Goal: Transaction & Acquisition: Purchase product/service

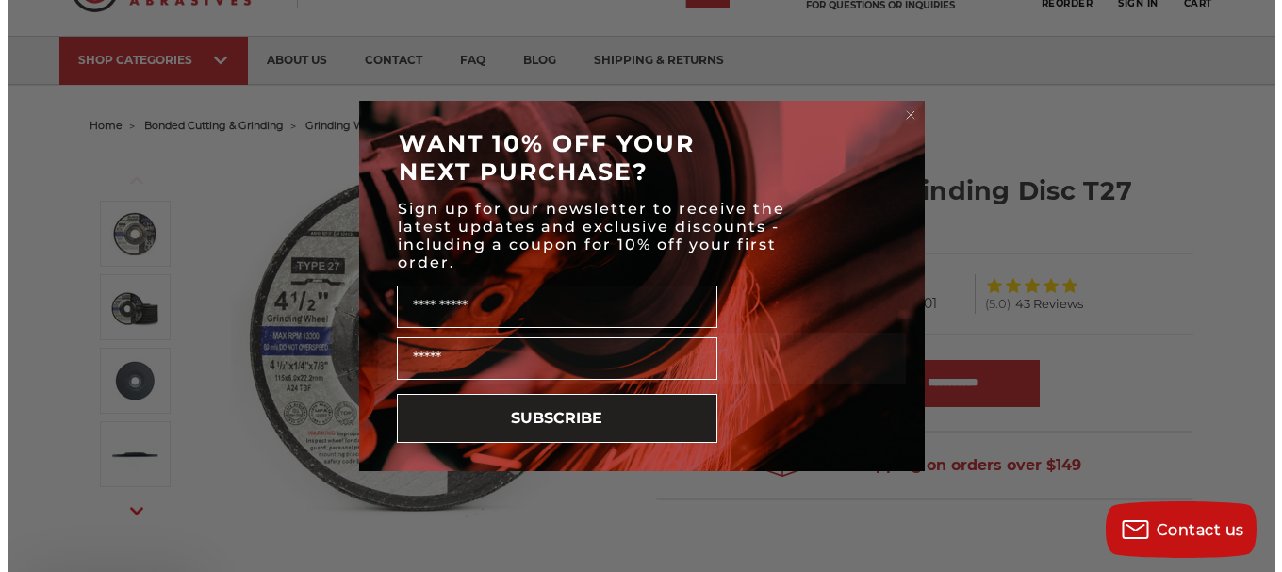
scroll to position [93, 0]
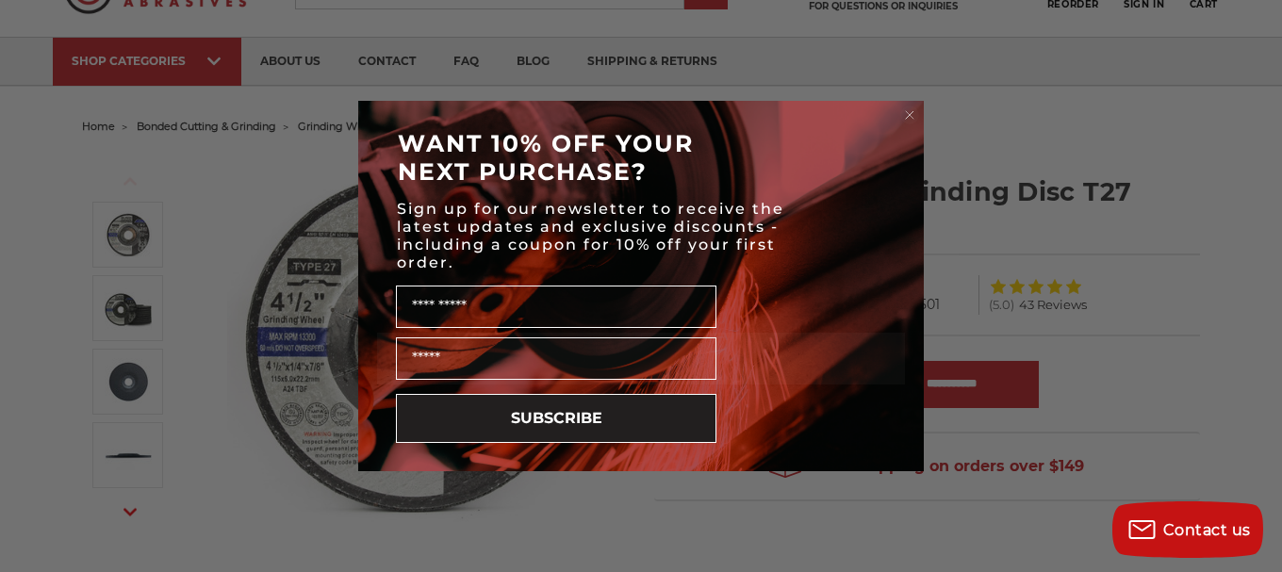
click at [909, 118] on circle "Close dialog" at bounding box center [910, 116] width 18 height 18
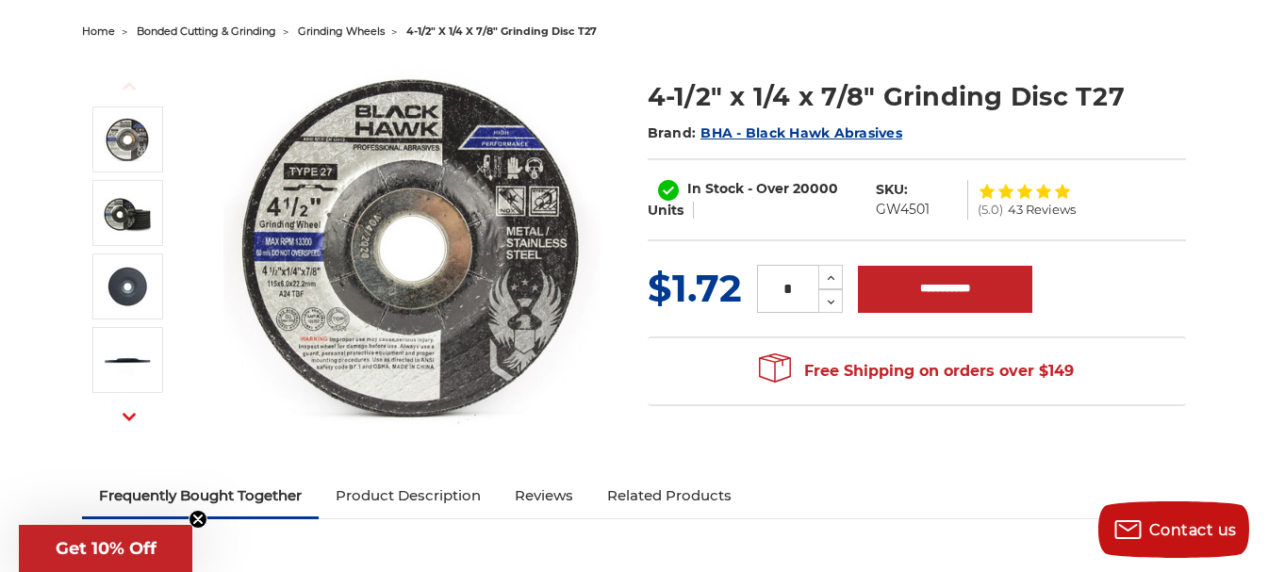
scroll to position [0, 0]
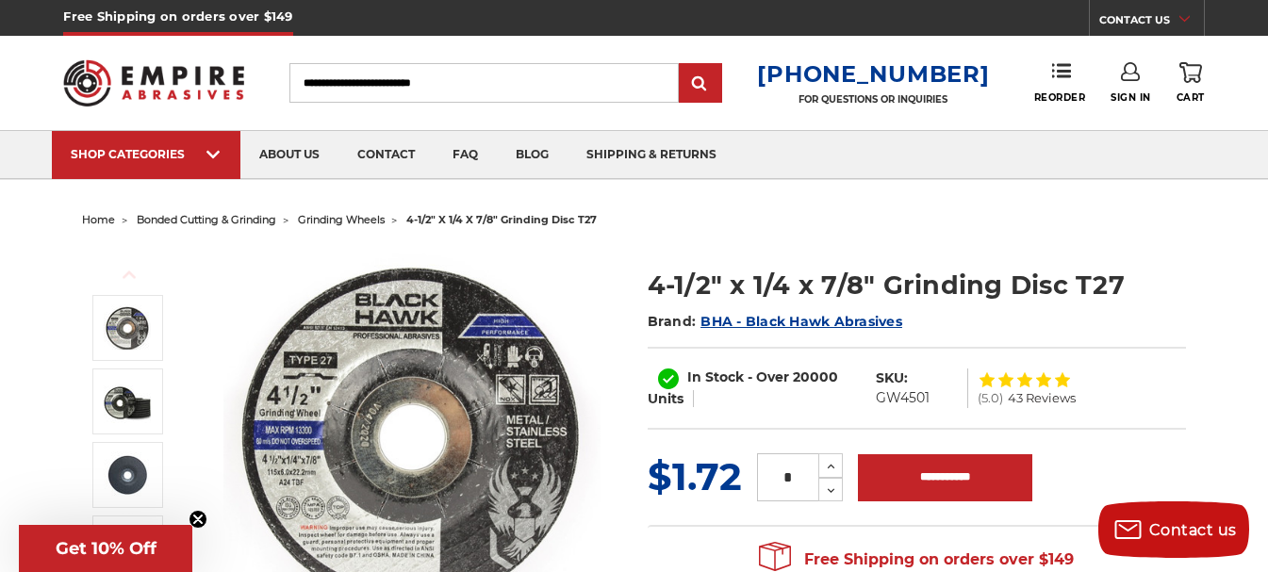
click at [401, 83] on input "Search" at bounding box center [483, 83] width 389 height 40
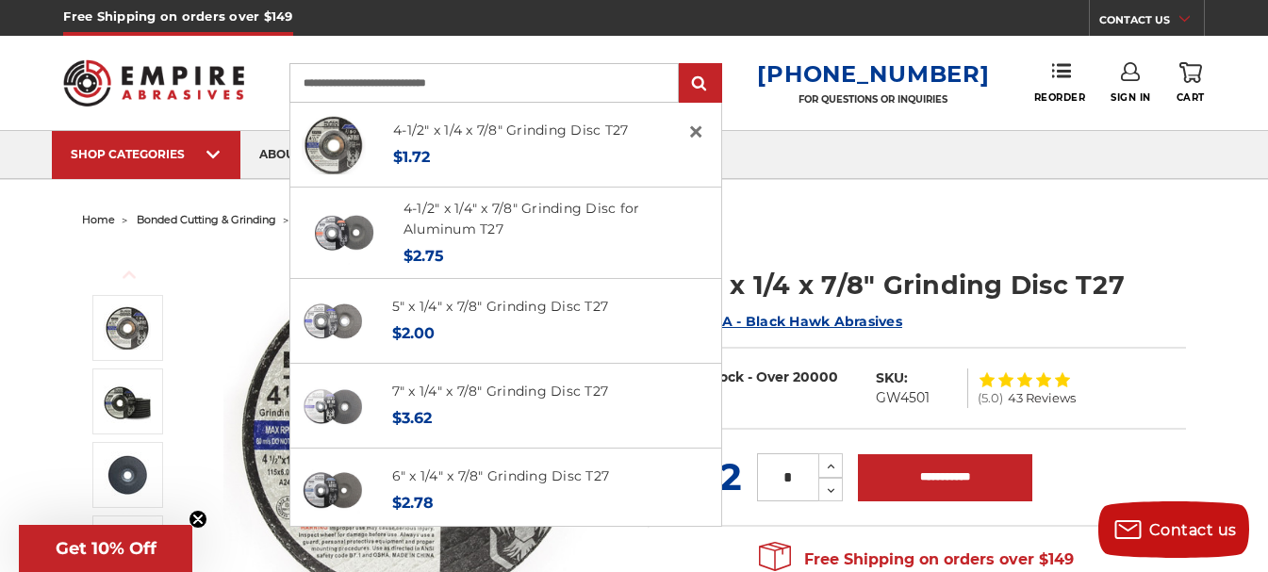
click at [494, 88] on input "**********" at bounding box center [483, 83] width 389 height 40
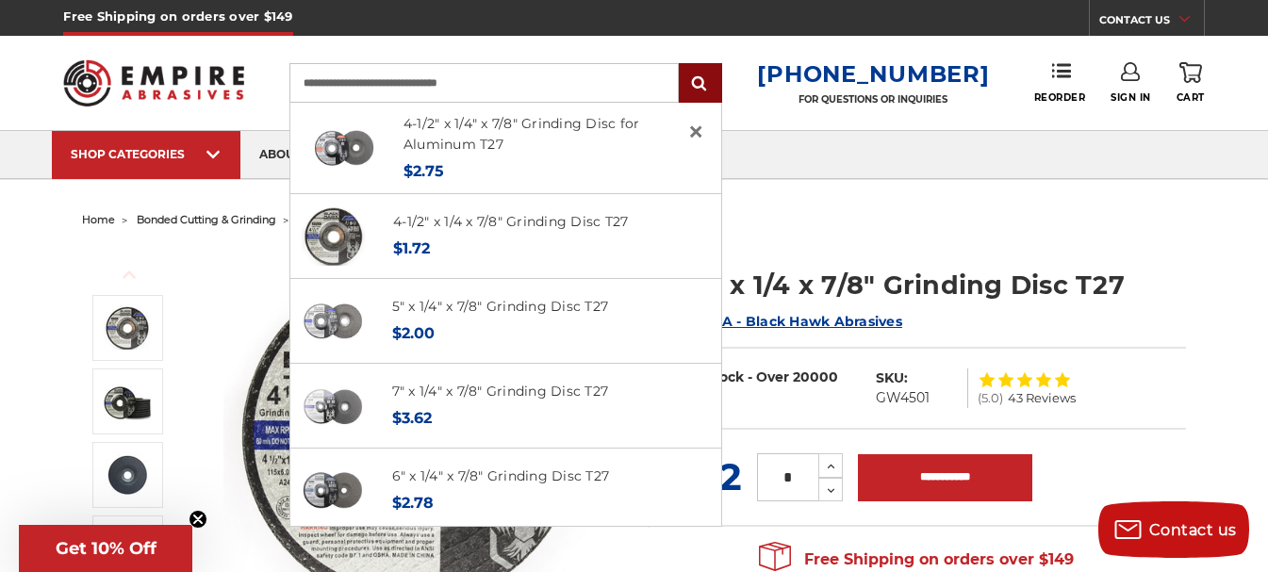
type input "**********"
click at [713, 88] on input "submit" at bounding box center [700, 84] width 38 height 38
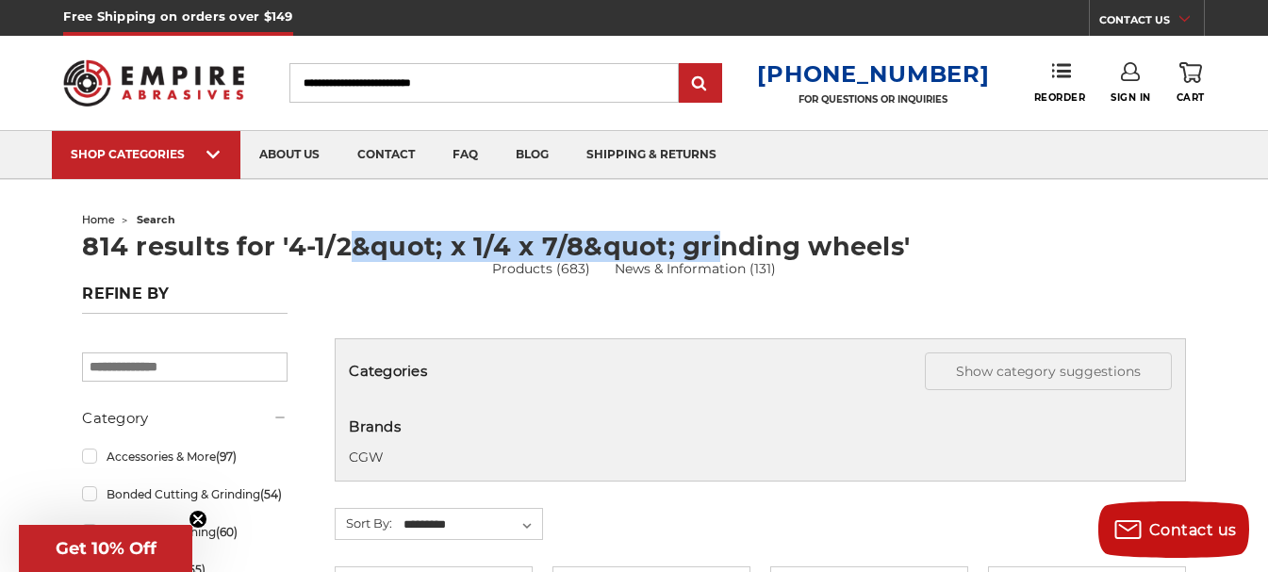
drag, startPoint x: 290, startPoint y: 245, endPoint x: 666, endPoint y: 252, distance: 376.1
click at [666, 252] on h1 "814 results for '4-1/2&quot; x 1/4 x 7/8&quot; grinding wheels'" at bounding box center [633, 246] width 1103 height 25
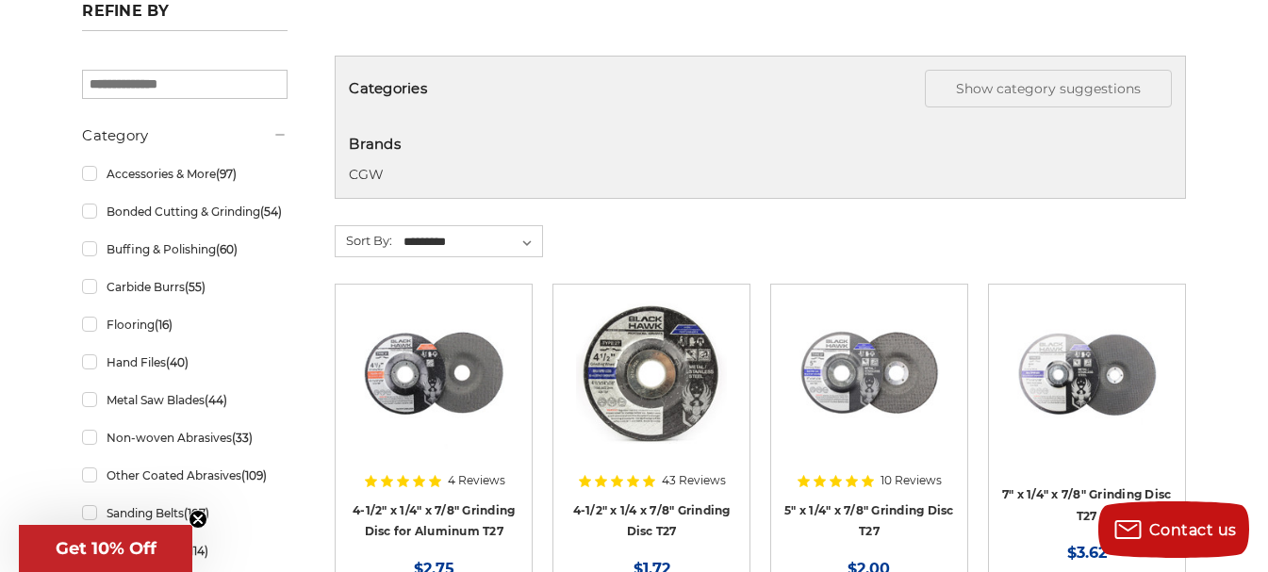
scroll to position [377, 0]
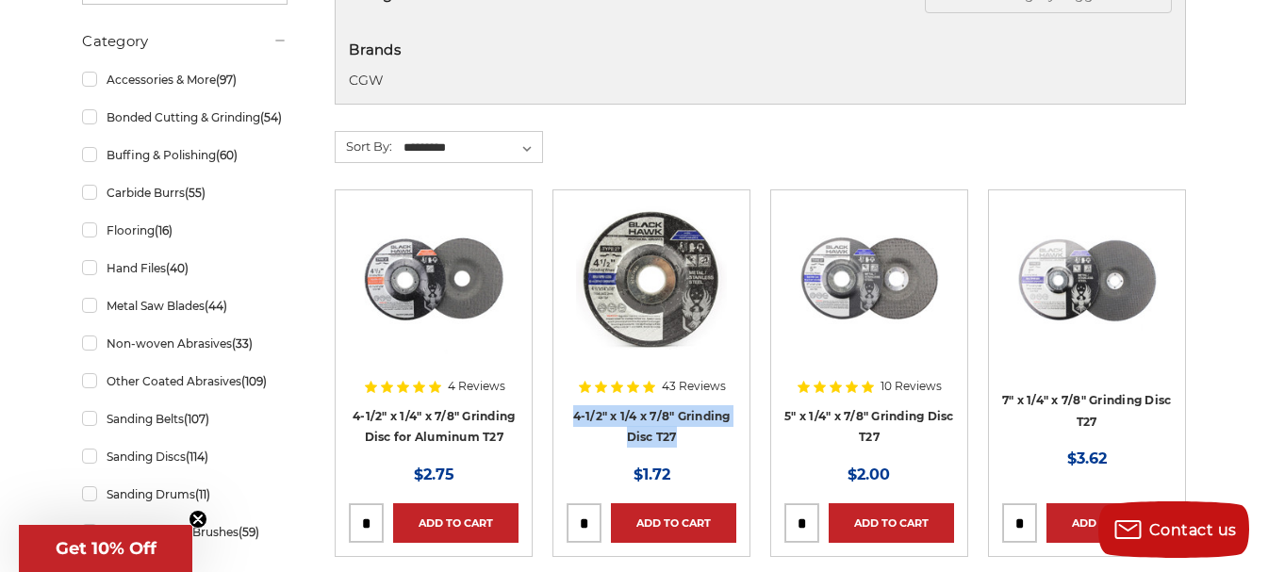
drag, startPoint x: 562, startPoint y: 414, endPoint x: 680, endPoint y: 438, distance: 120.3
click at [680, 438] on article "43 Reviews 4-1/2" x 1/4 x 7/8" Grinding Disc T27 MSRP: Was: Now: $1.72 Add to C…" at bounding box center [651, 373] width 198 height 368
copy link "4-1/2" x 1/4 x 7/8" Grinding Disc T27"
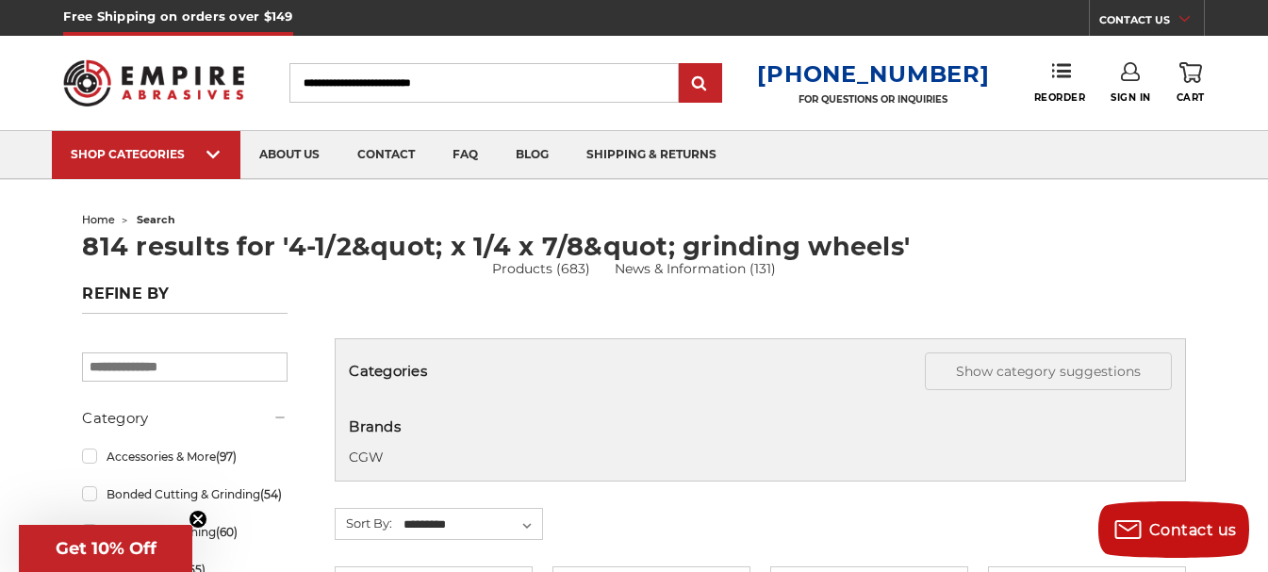
click at [406, 83] on input "Search" at bounding box center [483, 83] width 389 height 40
paste input "**********"
type input "**********"
click at [714, 76] on input "submit" at bounding box center [700, 84] width 38 height 38
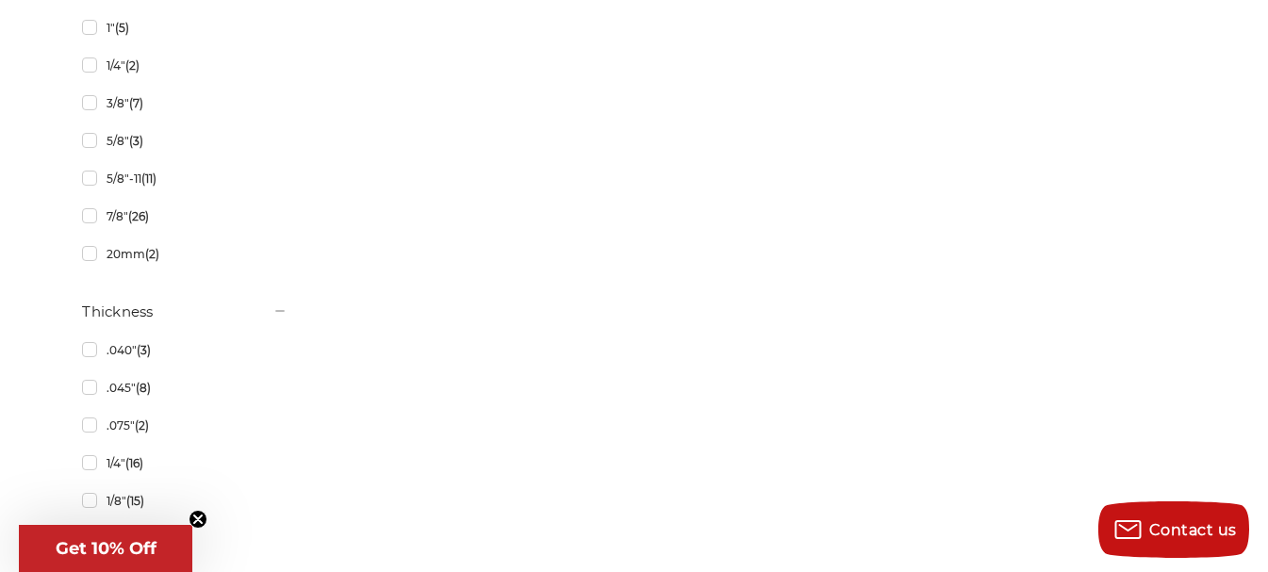
scroll to position [3205, 0]
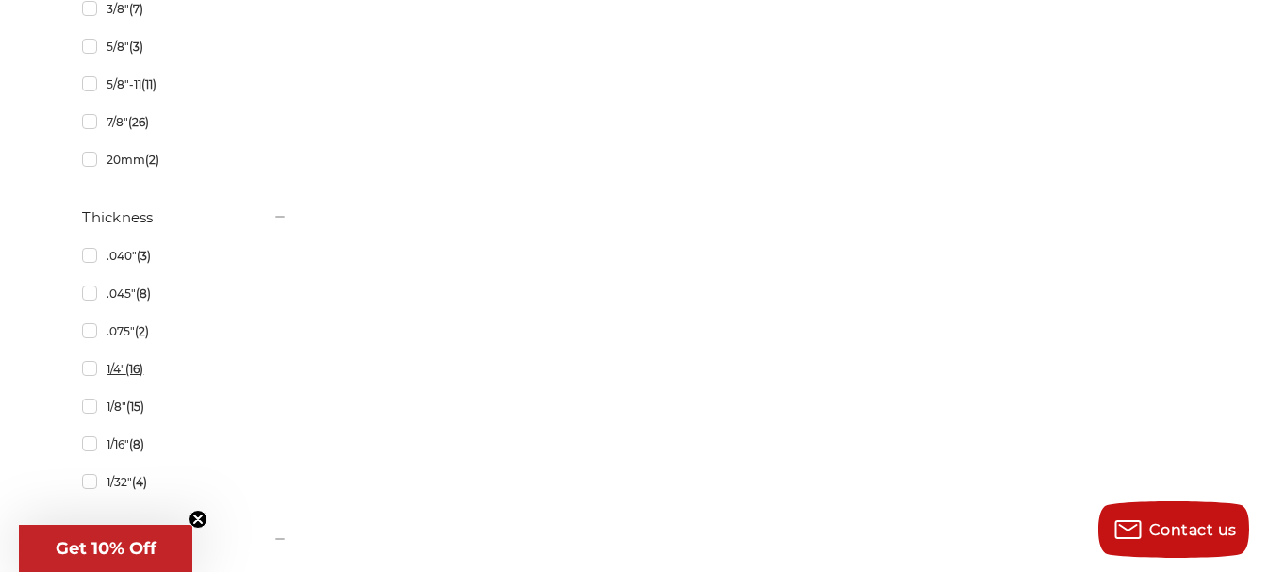
click at [88, 371] on link "1/4" (16)" at bounding box center [184, 369] width 205 height 33
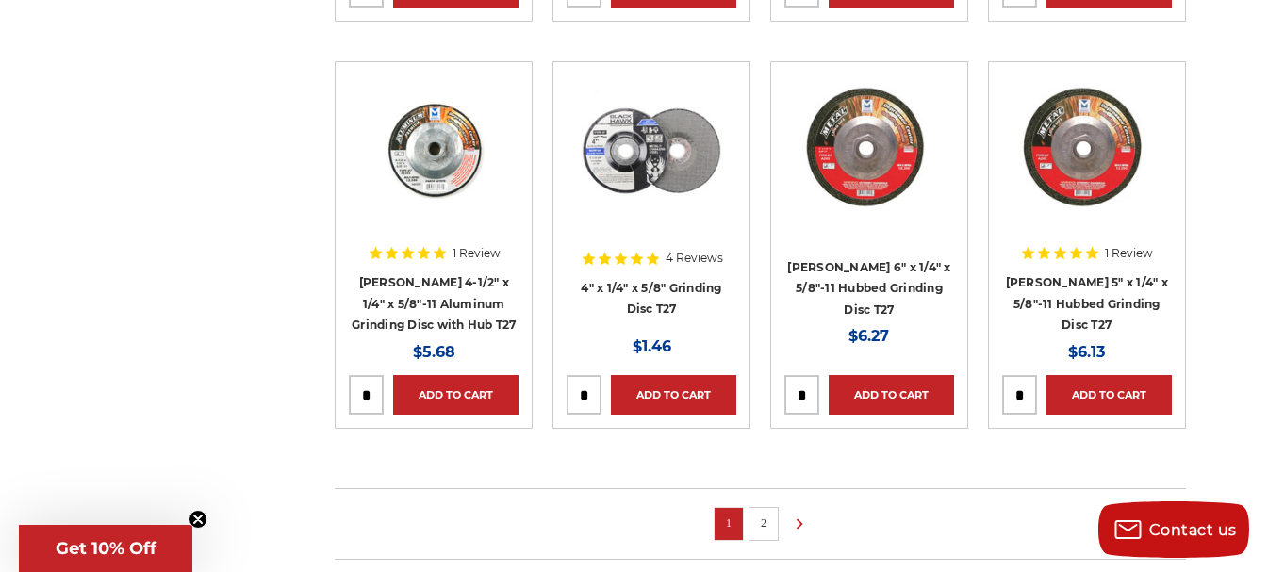
scroll to position [1414, 0]
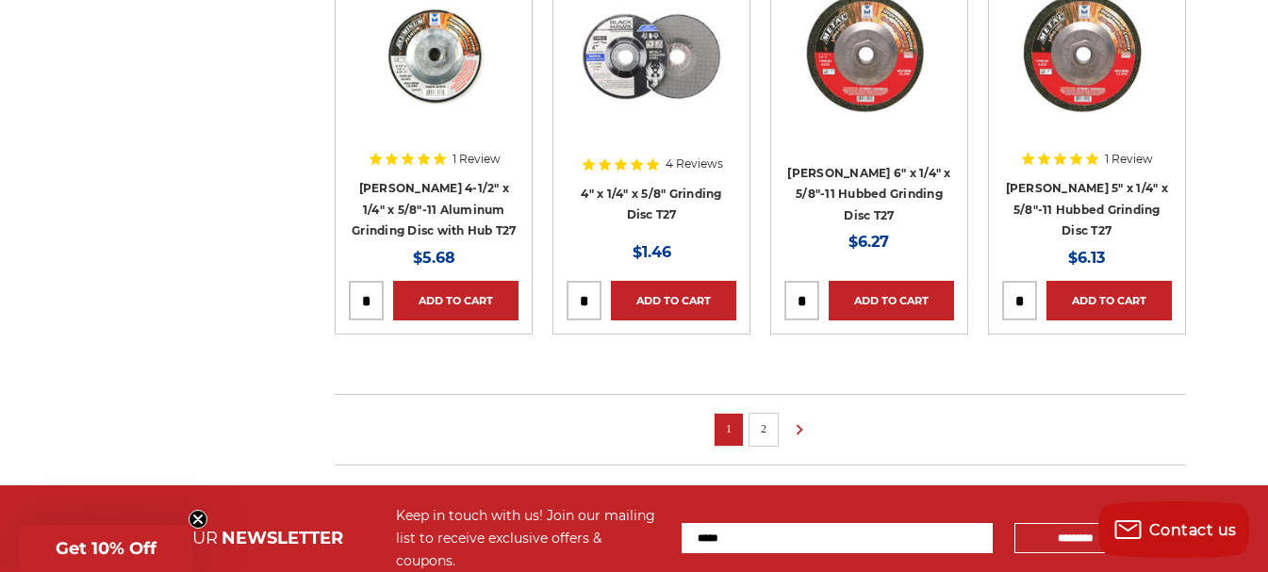
click at [762, 431] on link "2" at bounding box center [763, 428] width 19 height 21
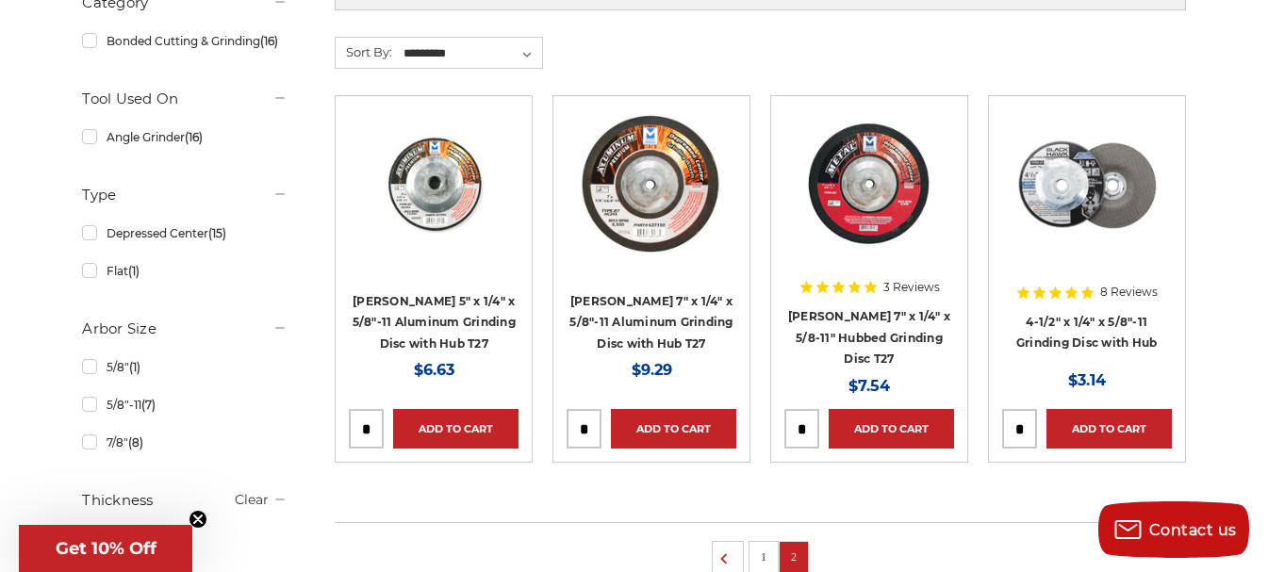
scroll to position [566, 0]
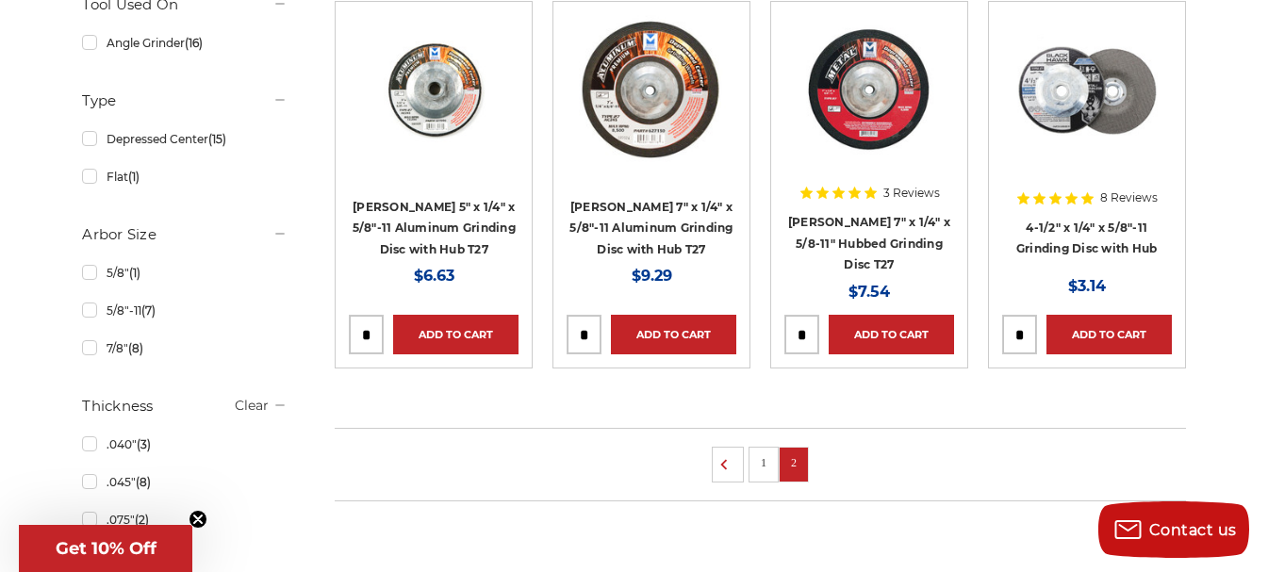
click at [754, 455] on link "1" at bounding box center [763, 462] width 19 height 21
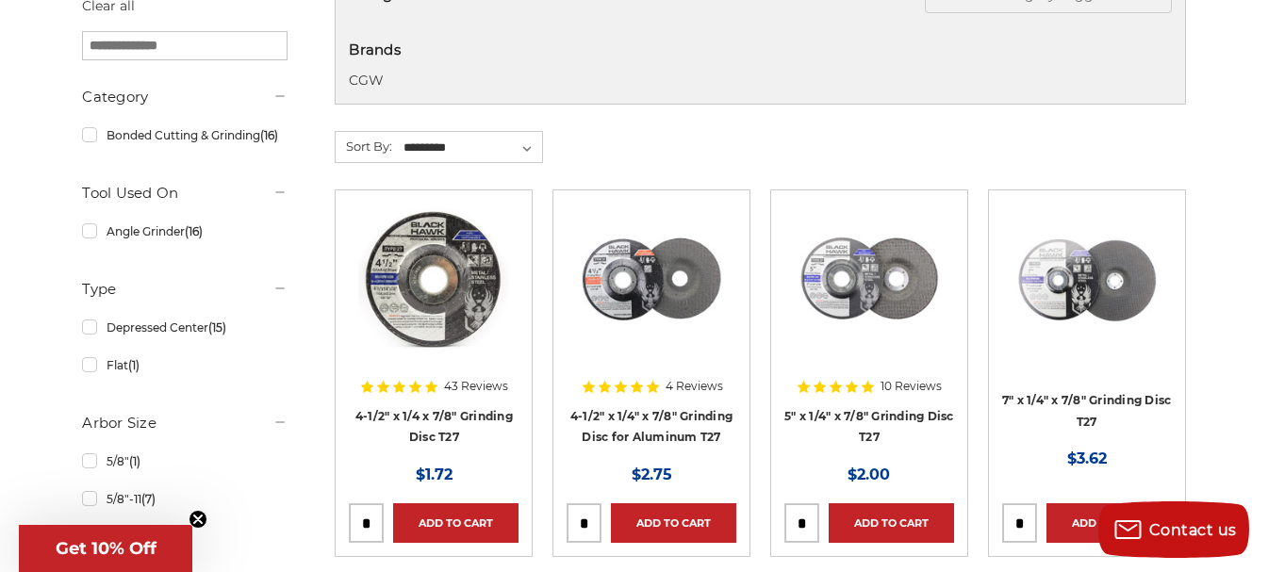
scroll to position [471, 0]
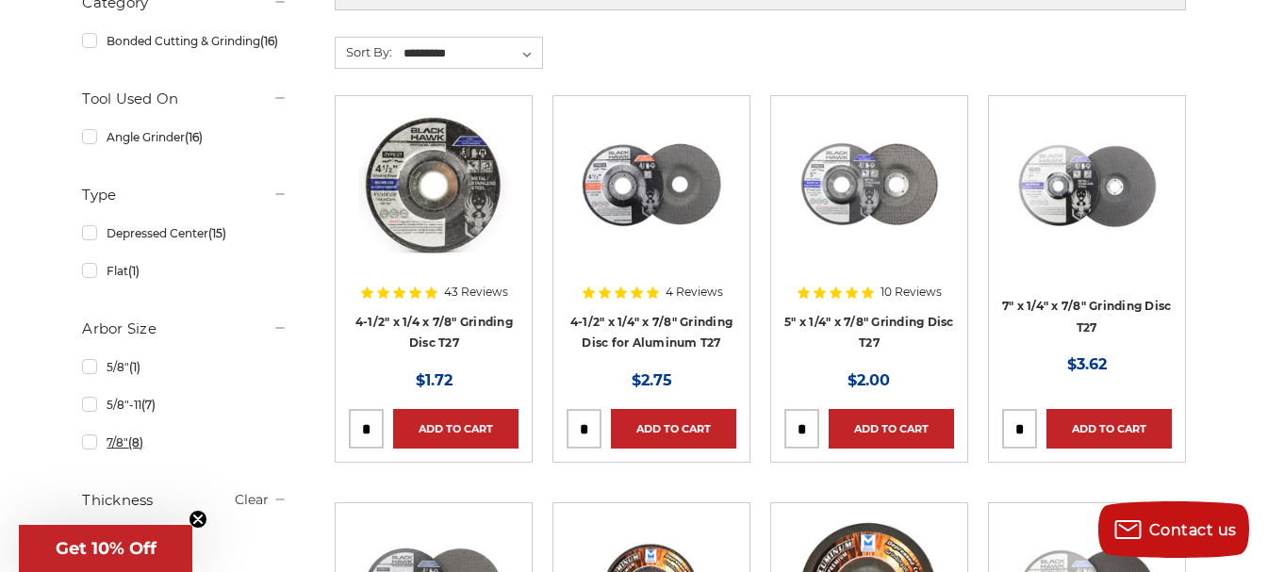
drag, startPoint x: 372, startPoint y: 427, endPoint x: 281, endPoint y: 429, distance: 91.4
type input "**"
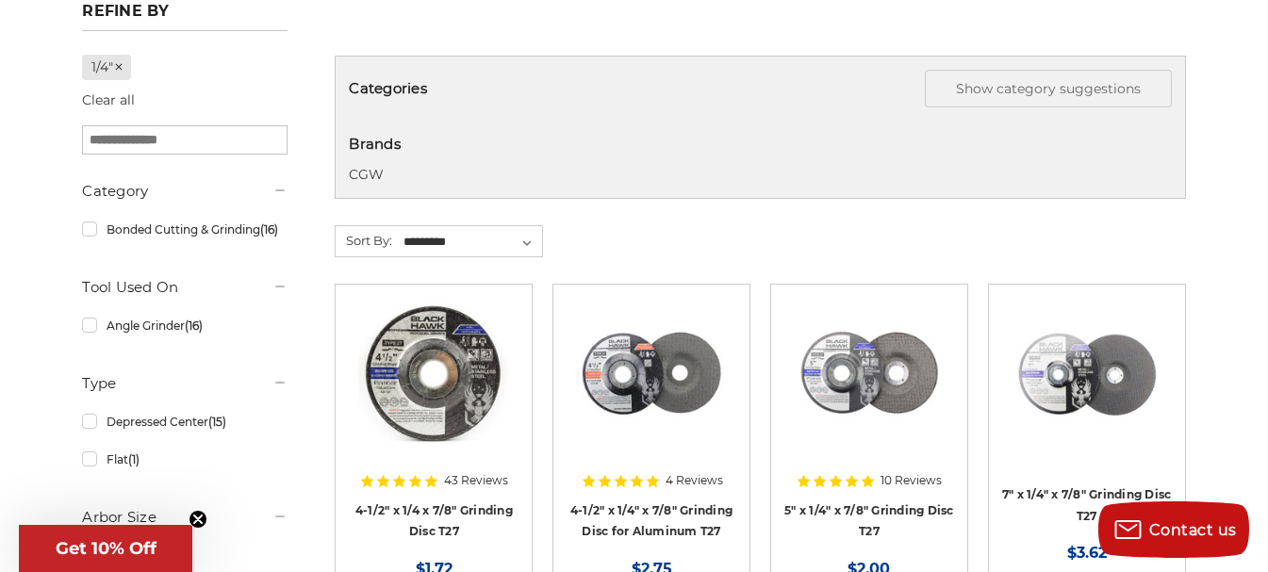
scroll to position [377, 0]
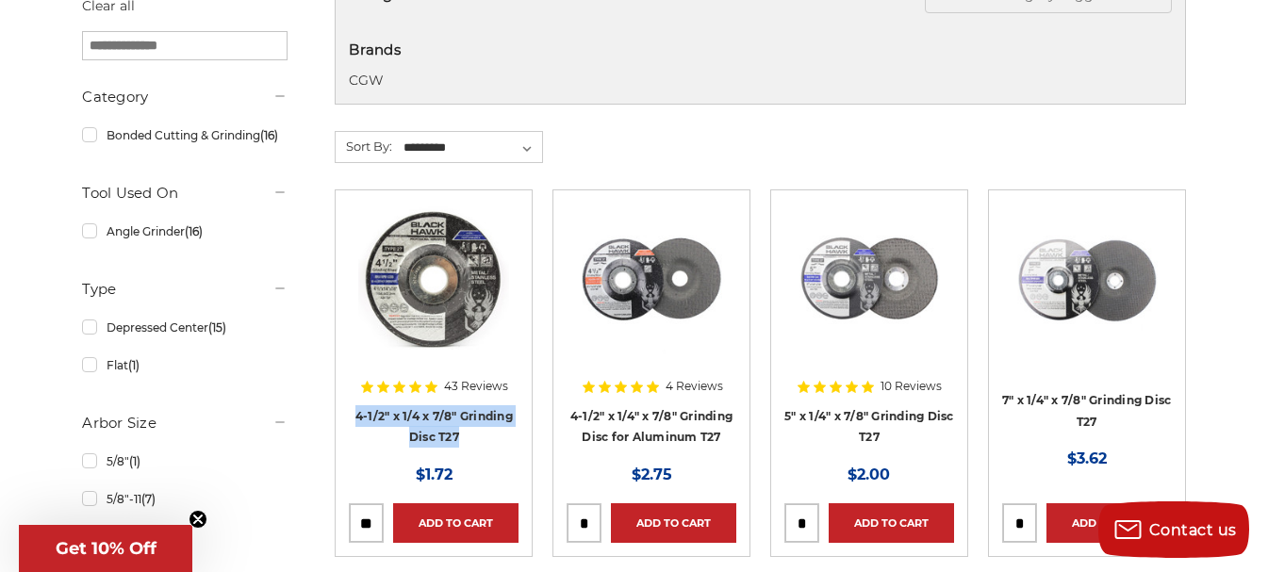
drag, startPoint x: 353, startPoint y: 411, endPoint x: 486, endPoint y: 426, distance: 134.7
click at [492, 433] on h4 "4-1/2" x 1/4 x 7/8" Grinding Disc T27" at bounding box center [434, 431] width 170 height 53
